Goal: Information Seeking & Learning: Learn about a topic

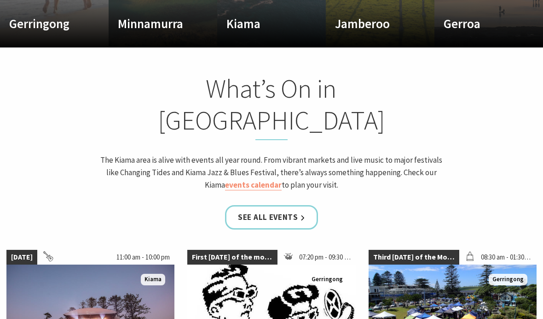
scroll to position [700, 0]
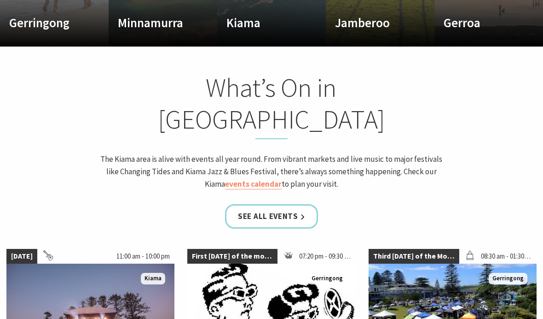
click at [289, 204] on link "See all Events" at bounding box center [271, 216] width 93 height 24
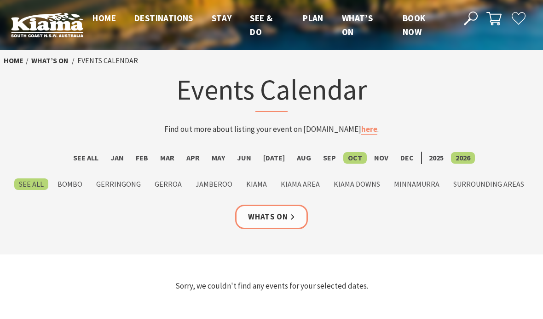
click at [127, 159] on label "Jan" at bounding box center [117, 158] width 23 height 12
click at [0, 0] on input "Jan" at bounding box center [0, 0] width 0 height 0
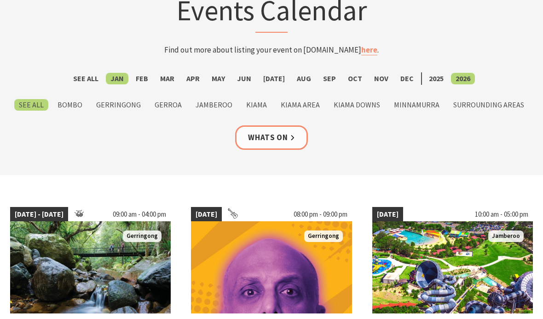
scroll to position [79, 0]
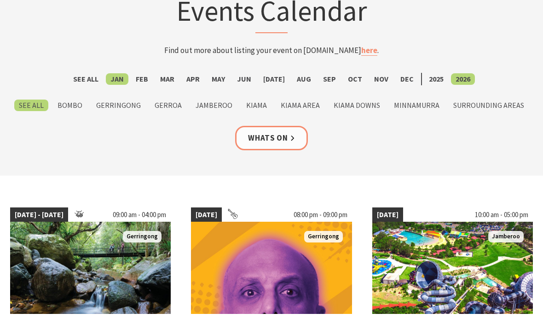
click at [257, 105] on label "Kiama" at bounding box center [257, 105] width 30 height 12
click at [0, 0] on input "Kiama" at bounding box center [0, 0] width 0 height 0
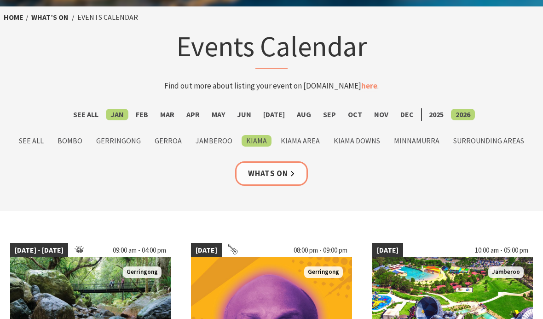
scroll to position [0, 0]
